Goal: Information Seeking & Learning: Learn about a topic

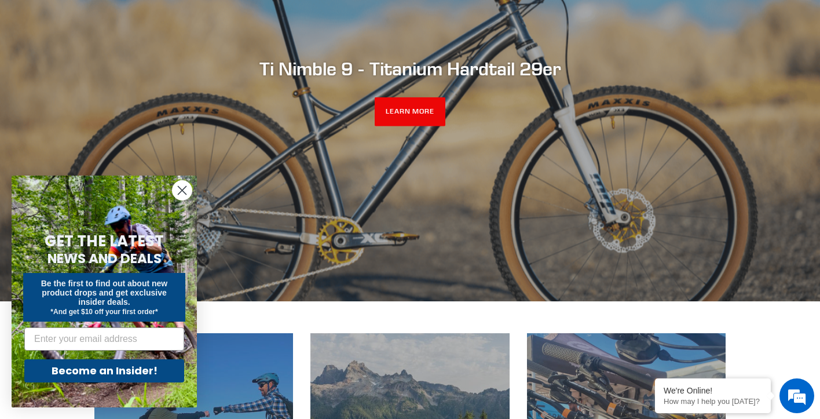
scroll to position [232, 0]
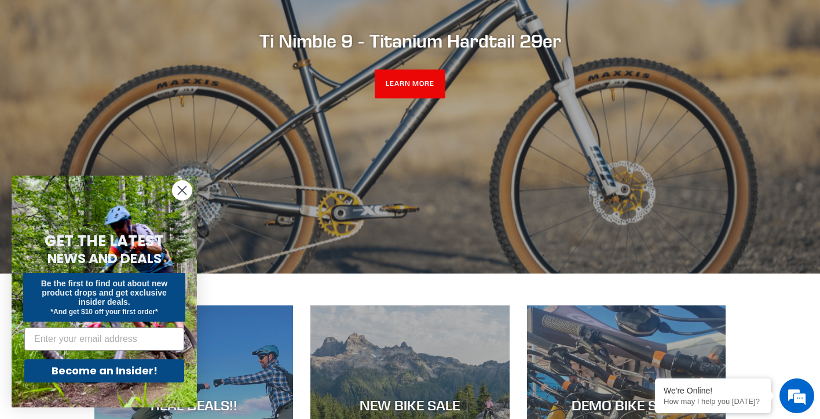
click at [181, 191] on icon "Close dialog" at bounding box center [182, 190] width 8 height 8
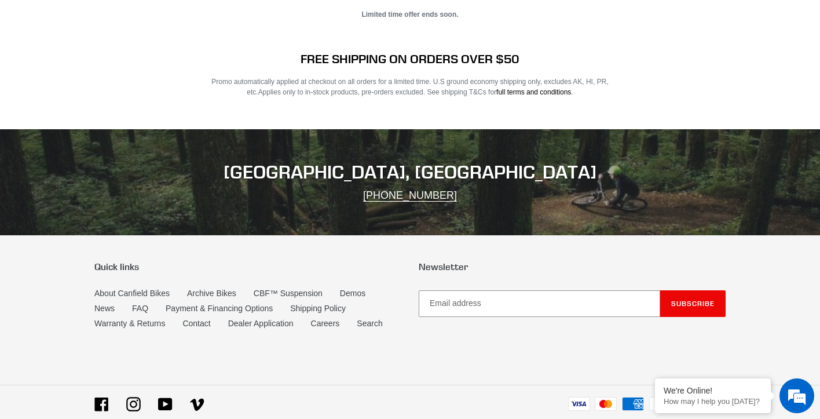
scroll to position [2348, 0]
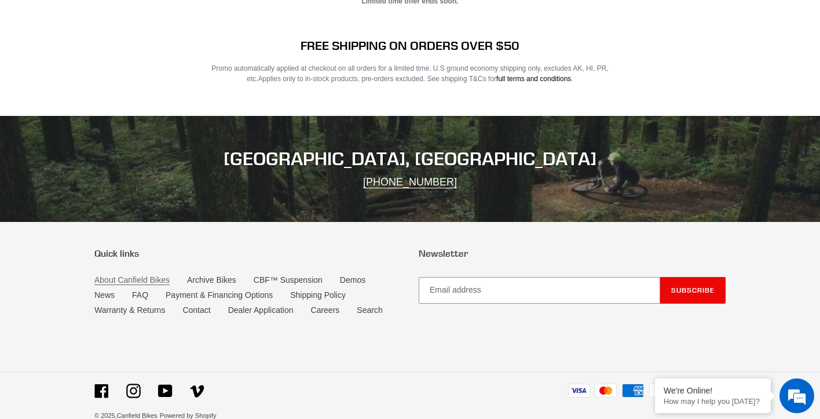
click at [152, 275] on link "About Canfield Bikes" at bounding box center [131, 280] width 75 height 10
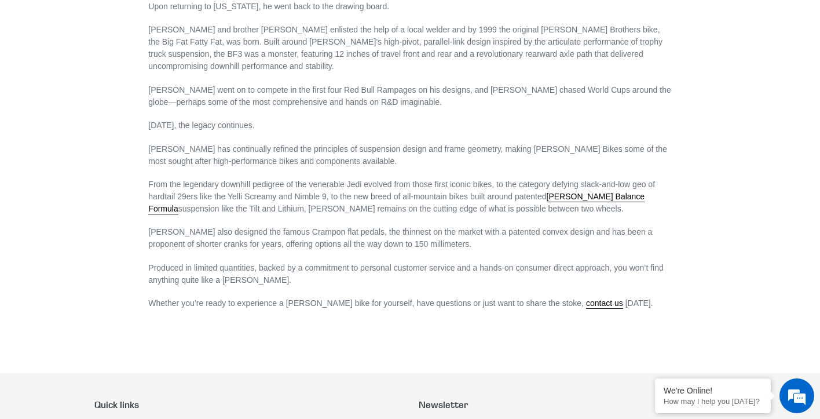
scroll to position [695, 0]
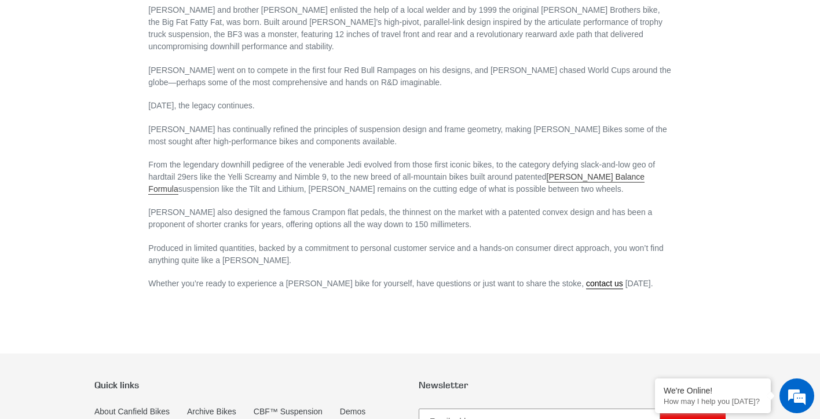
click at [596, 172] on link "Canfield Balance Formula" at bounding box center [396, 183] width 496 height 23
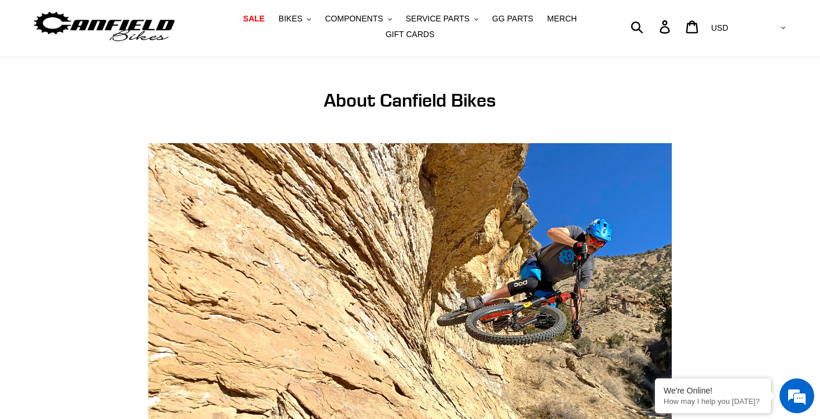
scroll to position [0, 0]
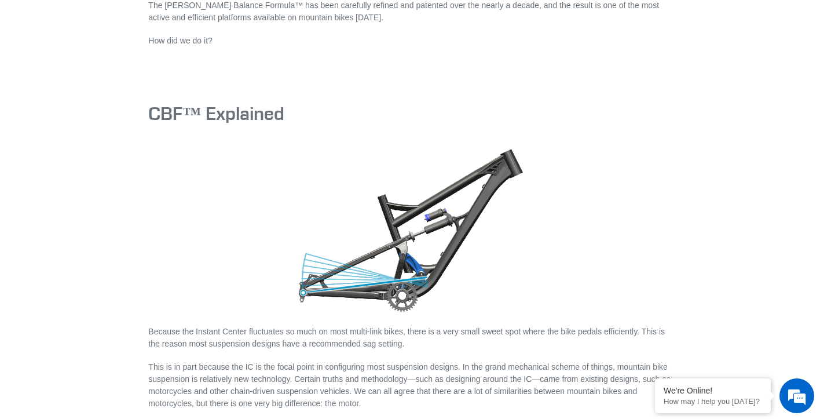
scroll to position [868, 0]
